Goal: Navigation & Orientation: Find specific page/section

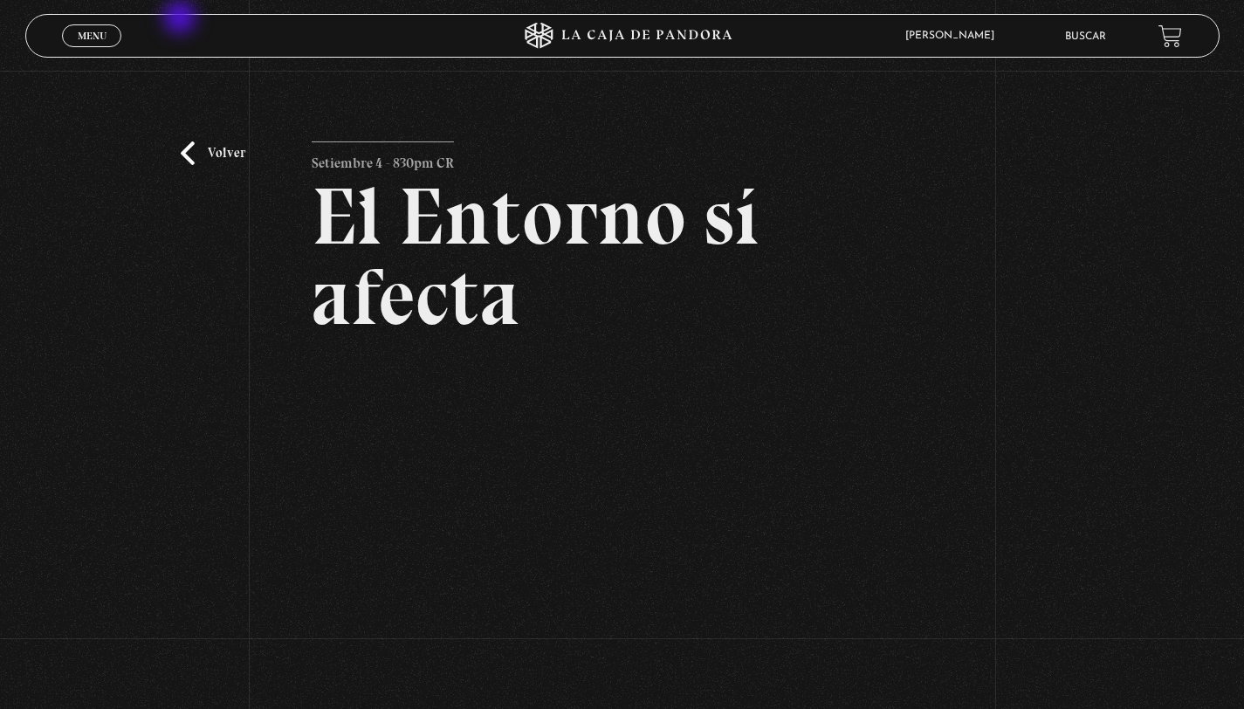
scroll to position [29, 0]
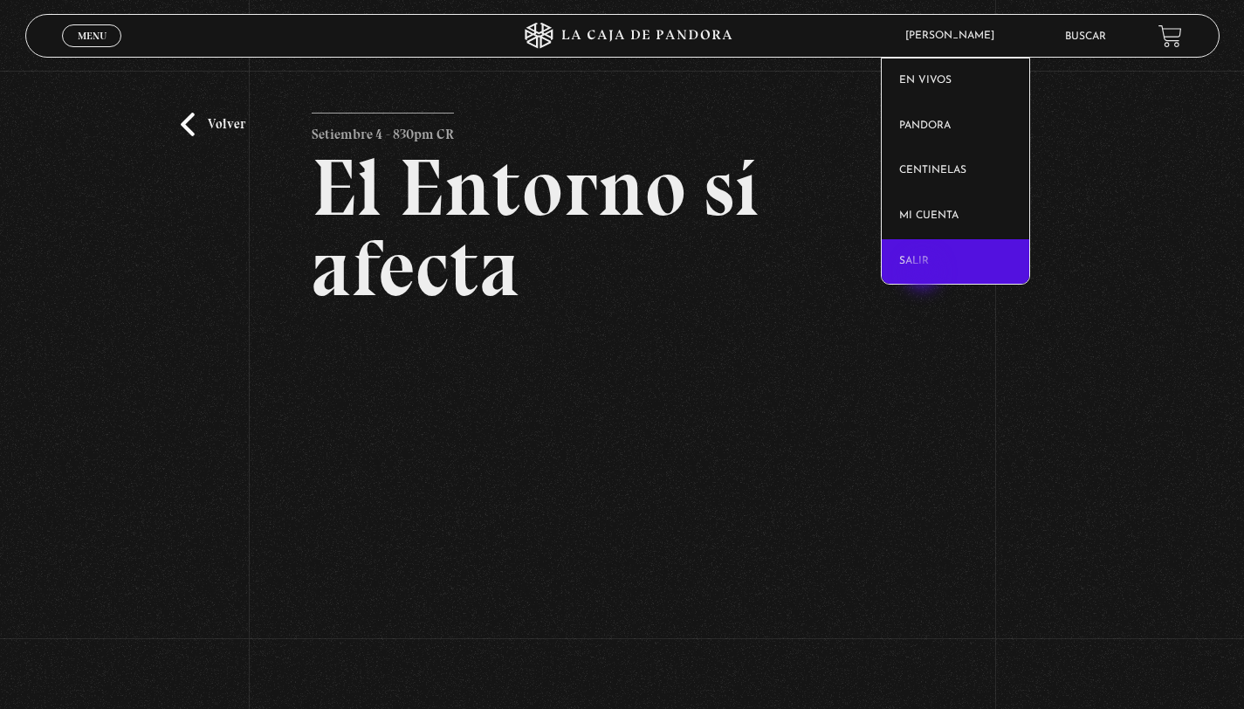
click at [924, 274] on link "Salir" at bounding box center [954, 261] width 147 height 45
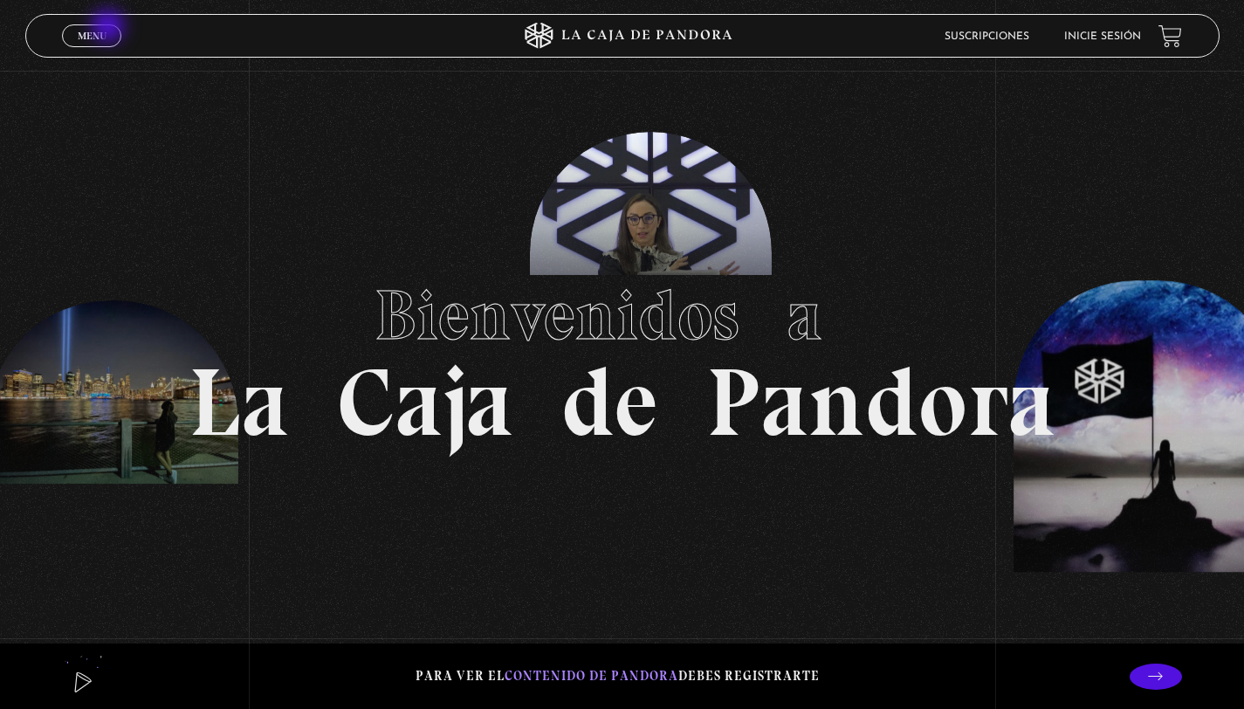
click at [110, 28] on link "Menu Cerrar" at bounding box center [91, 35] width 59 height 23
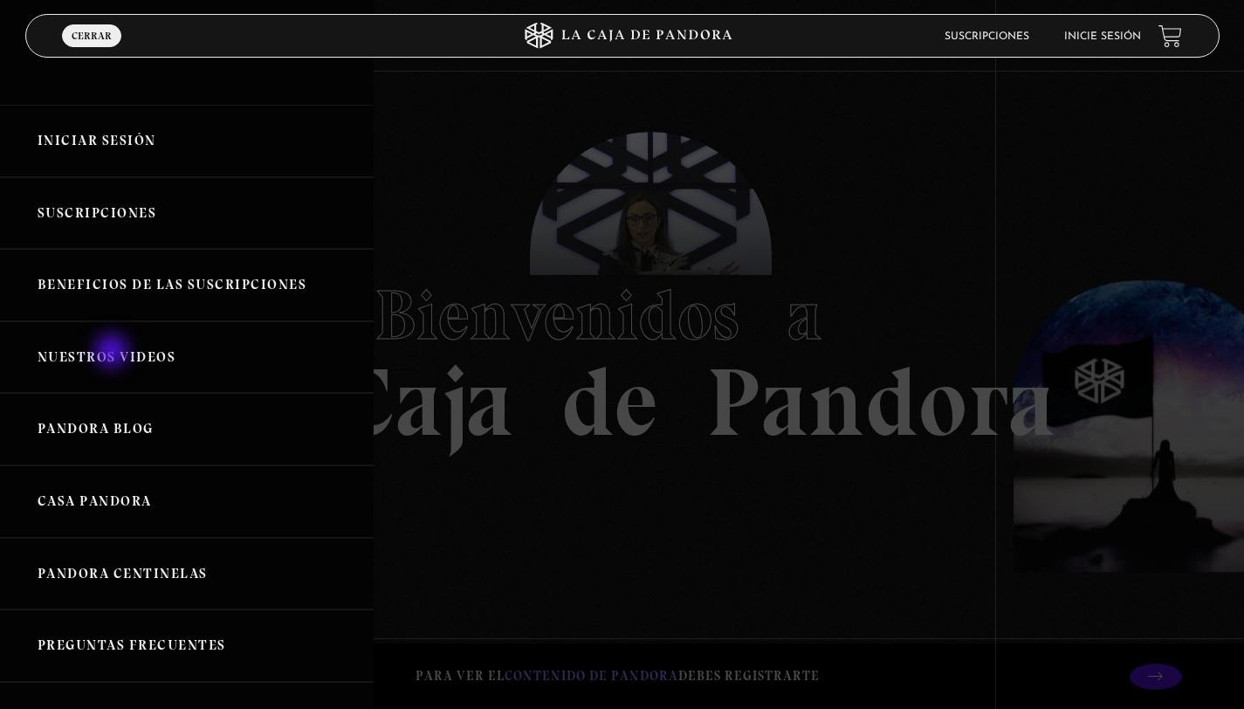
click at [113, 353] on link "Nuestros Videos" at bounding box center [187, 357] width 374 height 72
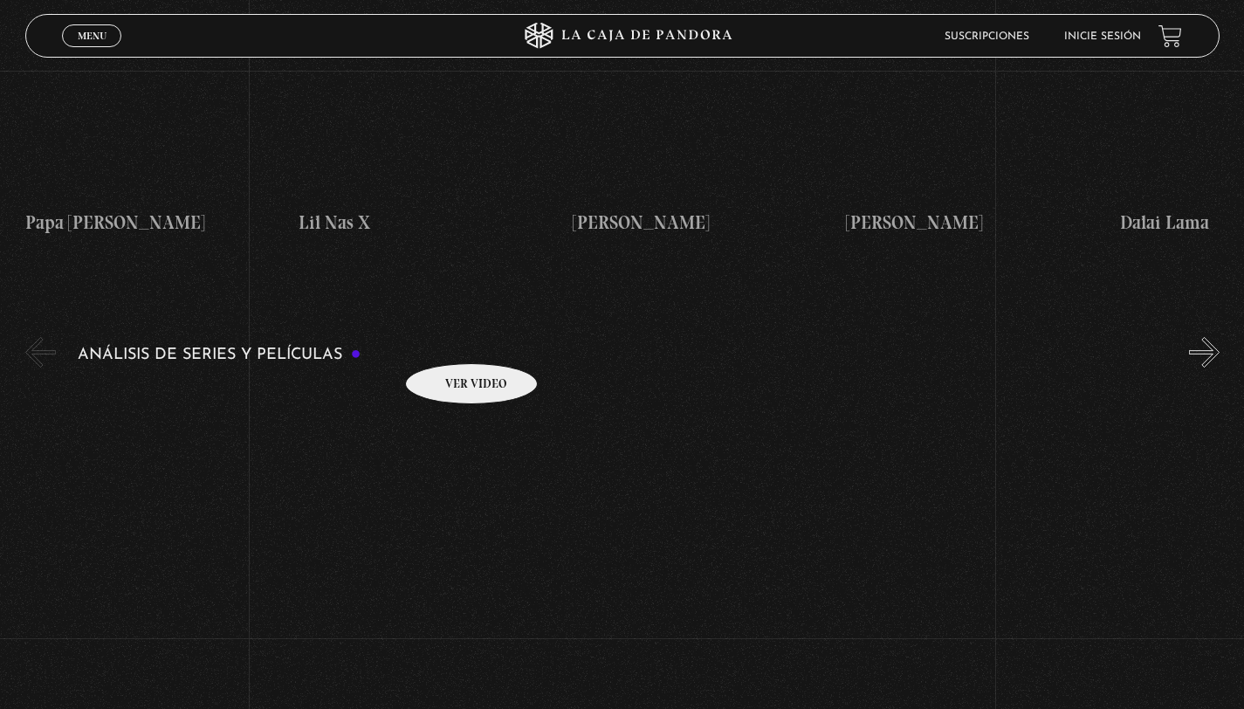
scroll to position [2100, 0]
